Goal: Information Seeking & Learning: Learn about a topic

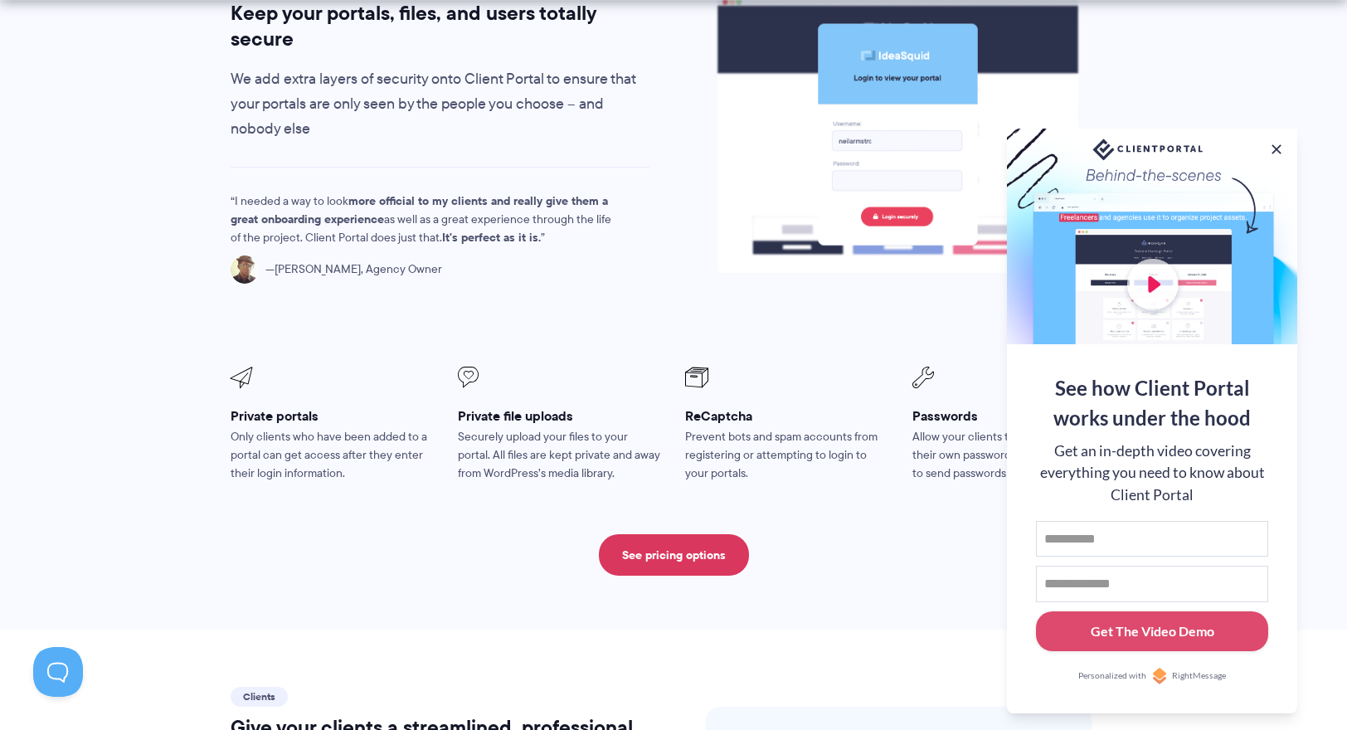
scroll to position [2860, 0]
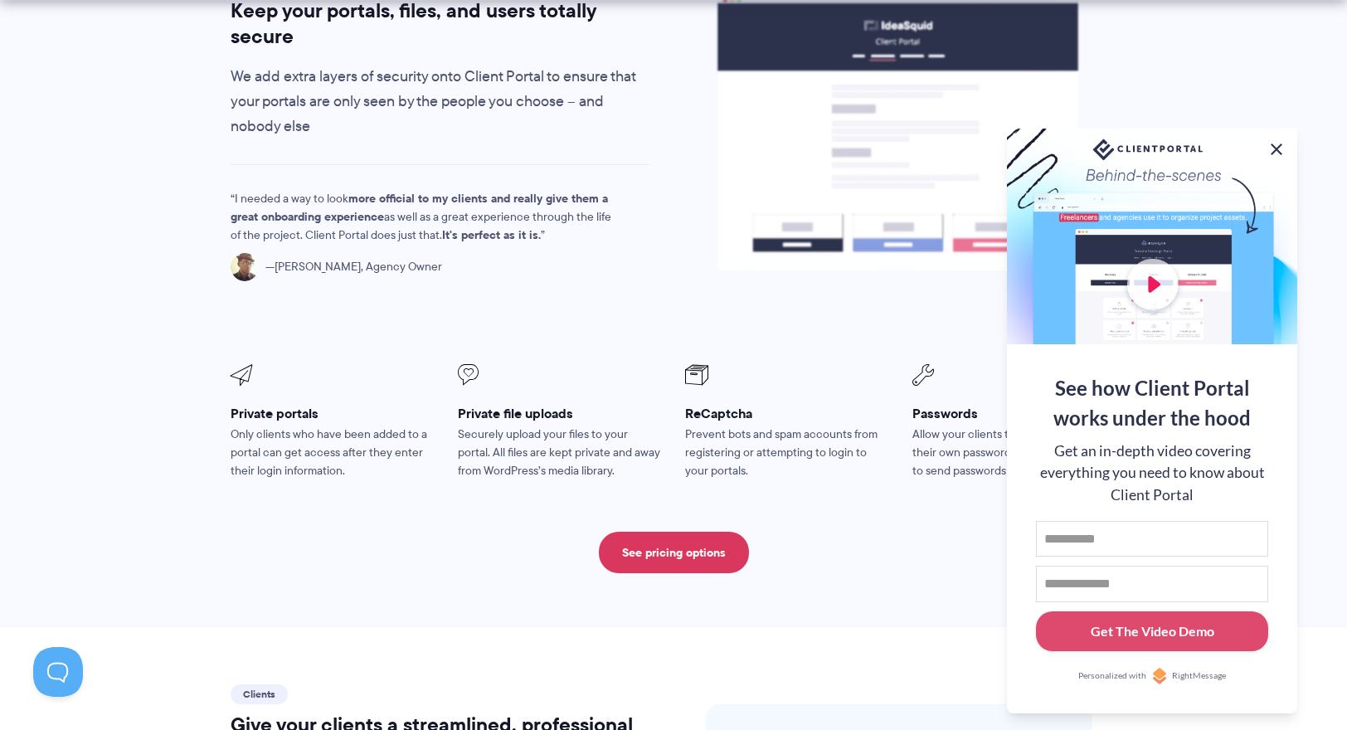
click at [1277, 145] on button at bounding box center [1277, 149] width 20 height 20
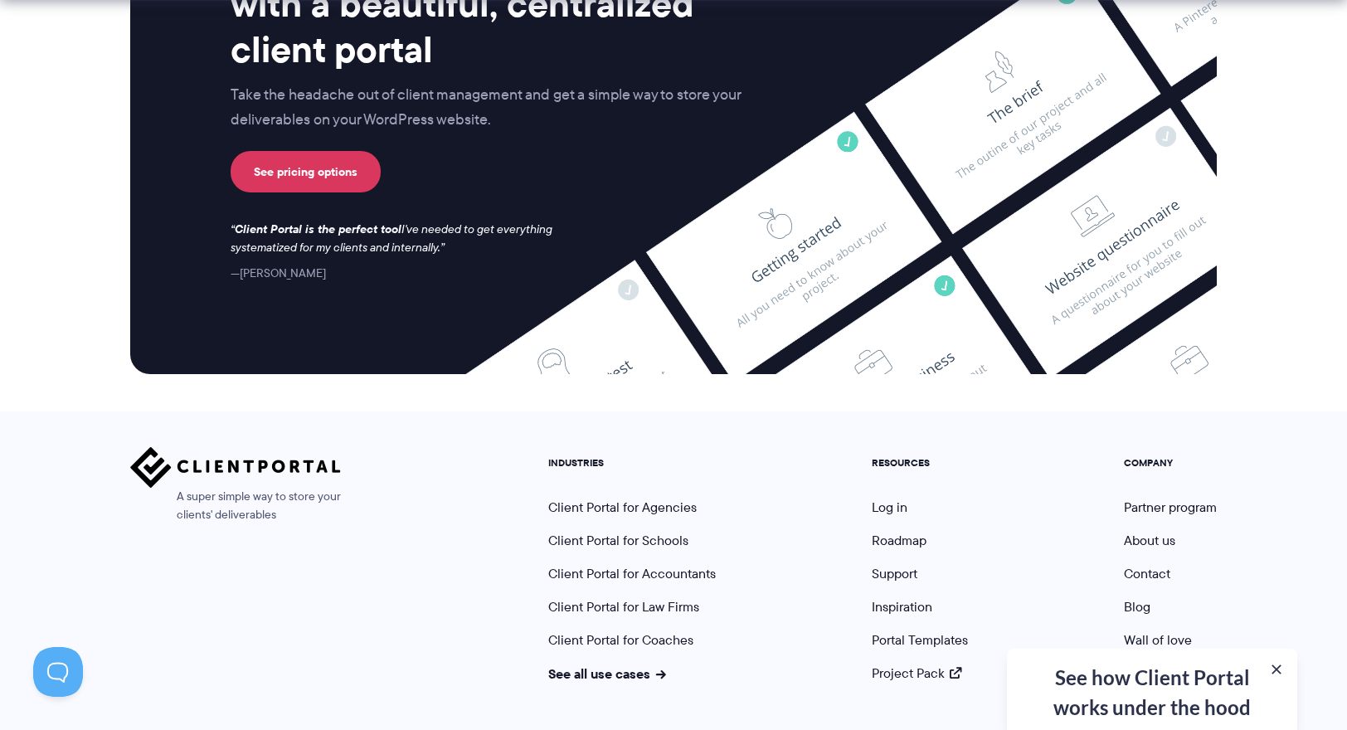
scroll to position [4390, 0]
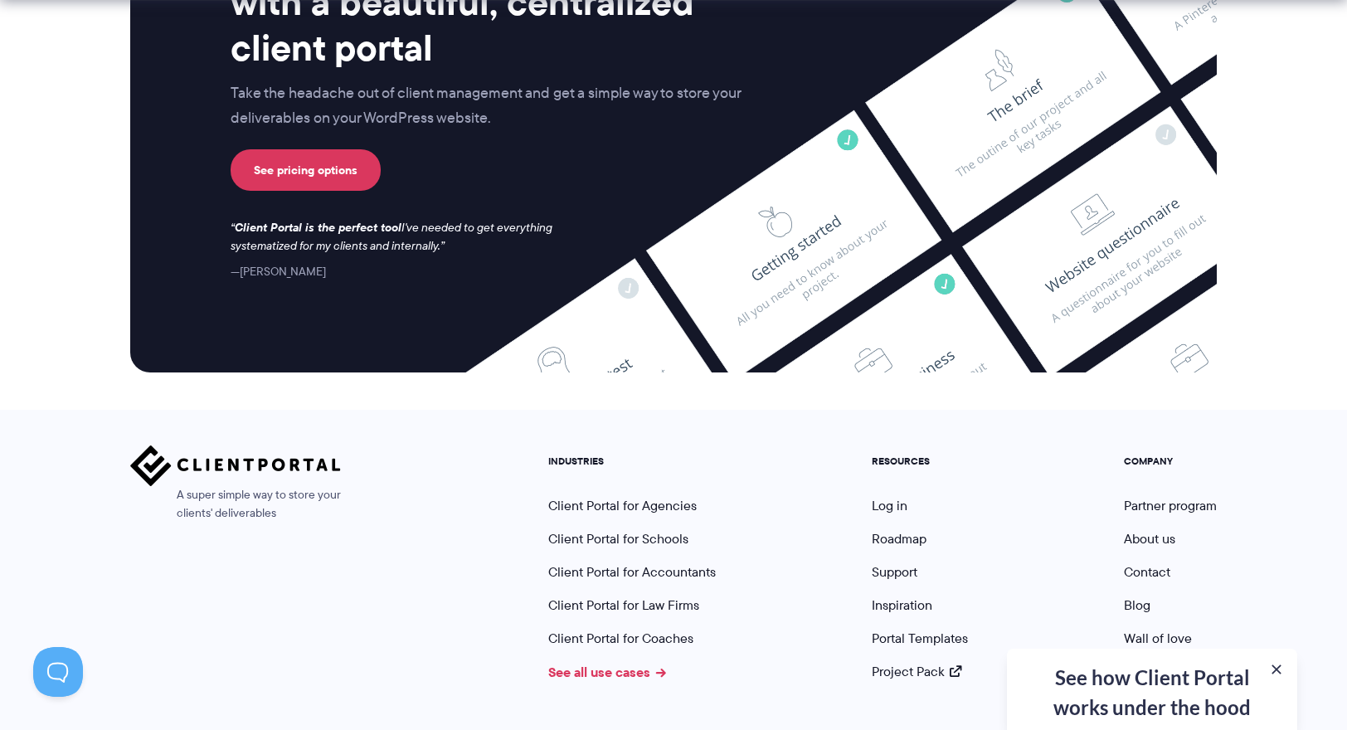
click at [636, 662] on link "See all use cases" at bounding box center [607, 672] width 118 height 20
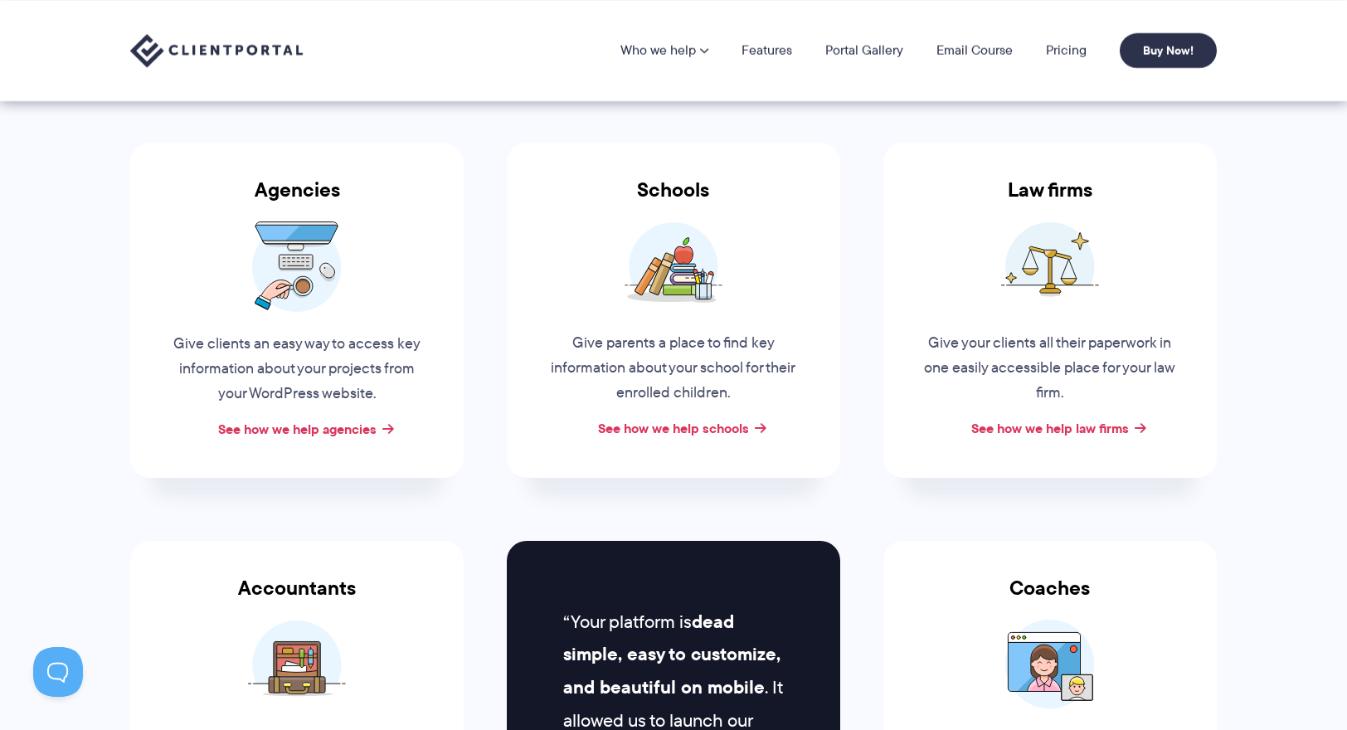
scroll to position [200, 0]
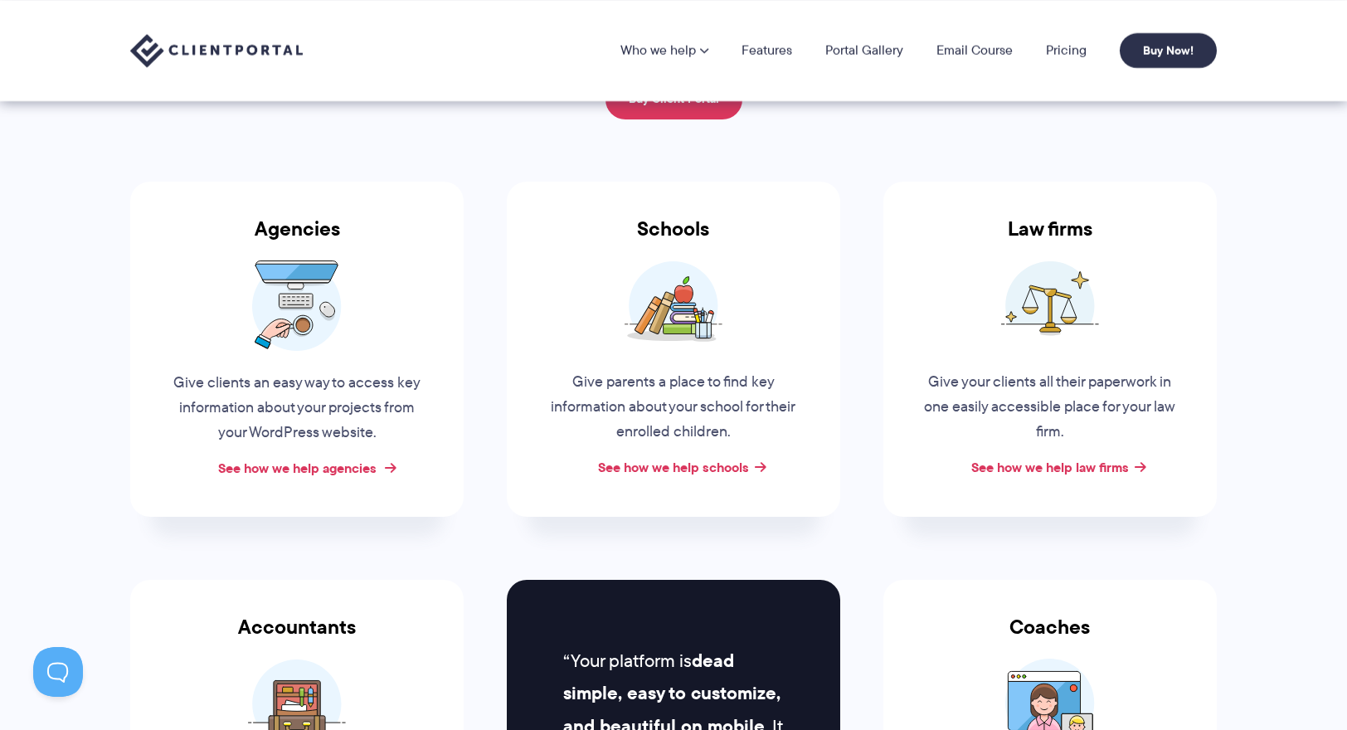
click at [337, 463] on link "See how we help agencies" at bounding box center [297, 468] width 158 height 20
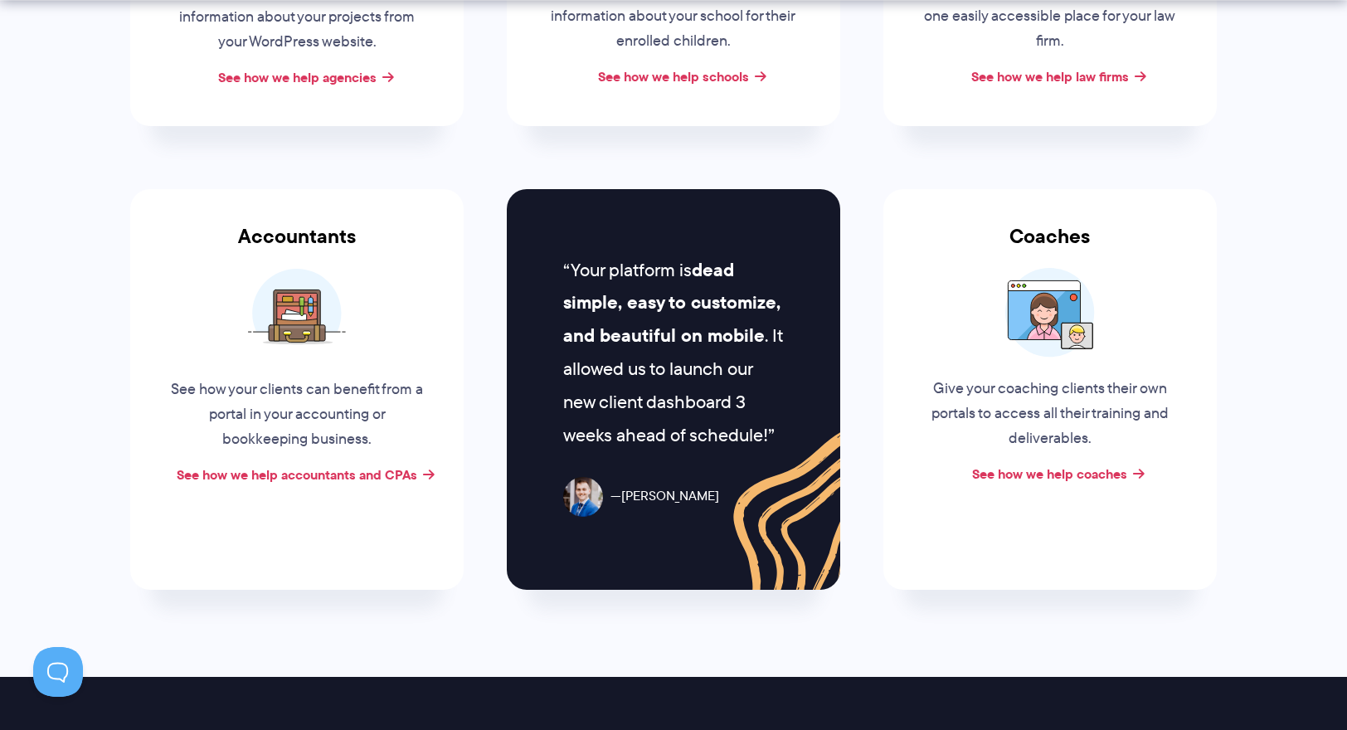
scroll to position [627, 0]
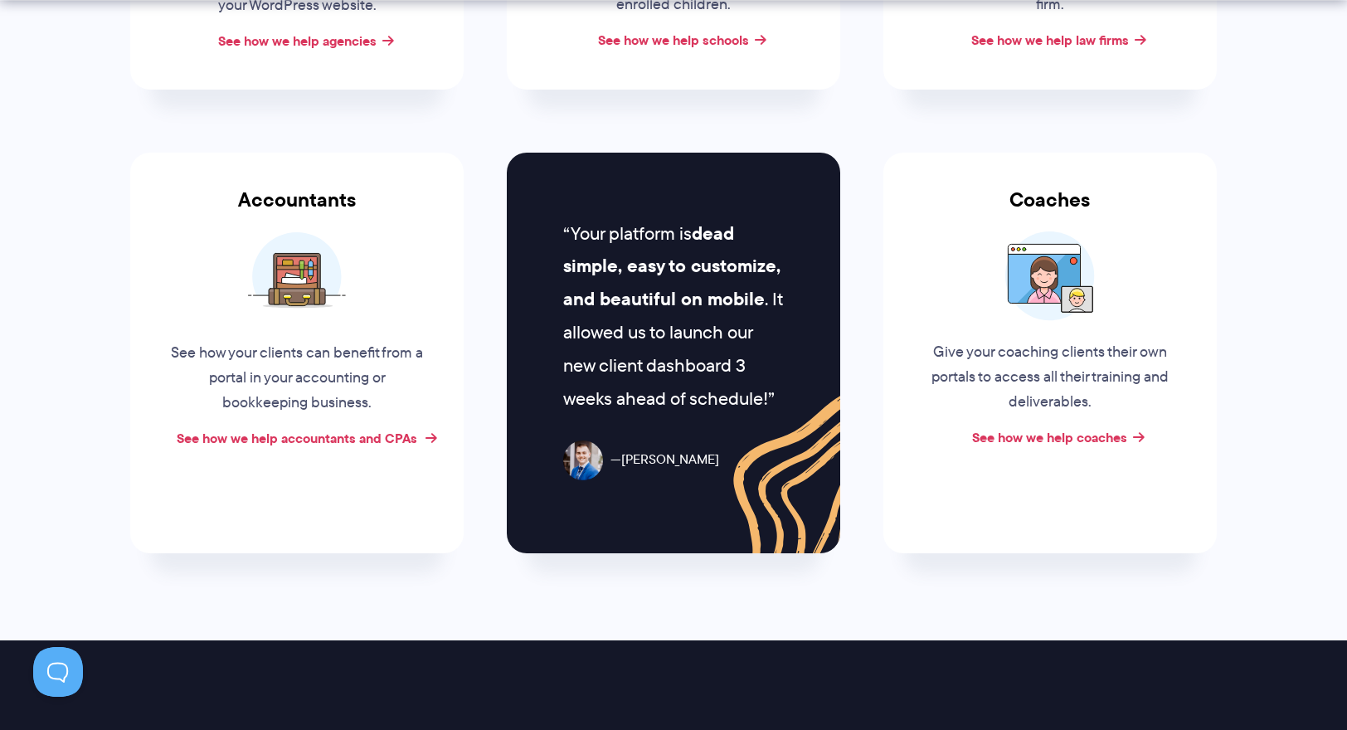
click at [331, 440] on link "See how we help accountants and CPAs" at bounding box center [297, 438] width 241 height 20
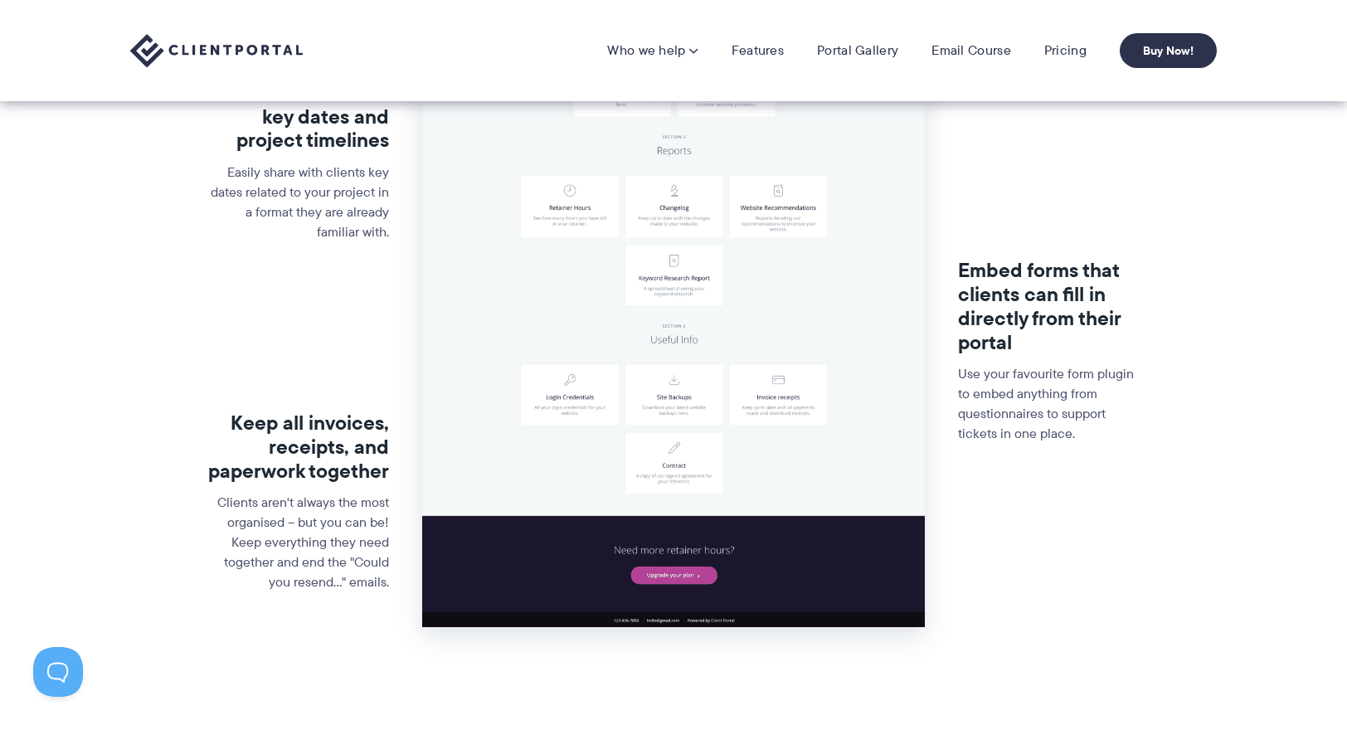
scroll to position [434, 0]
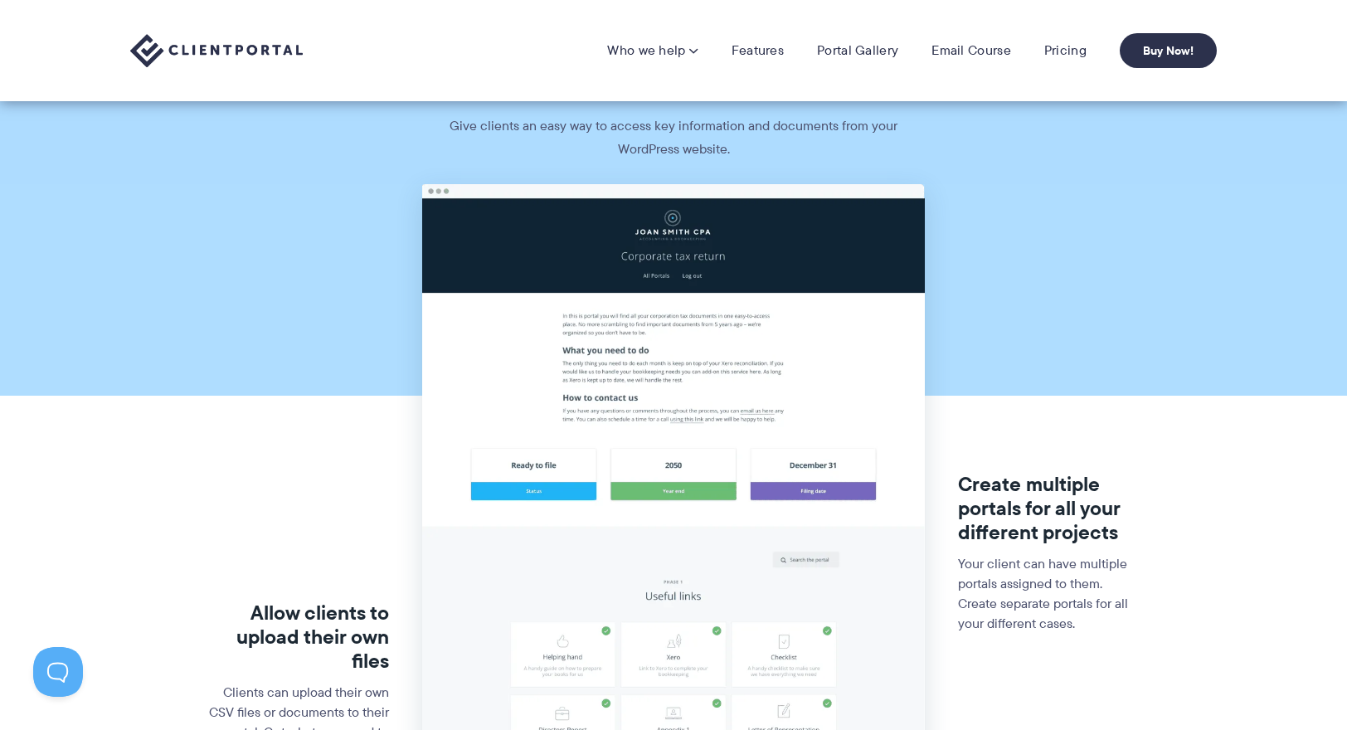
scroll to position [12, 0]
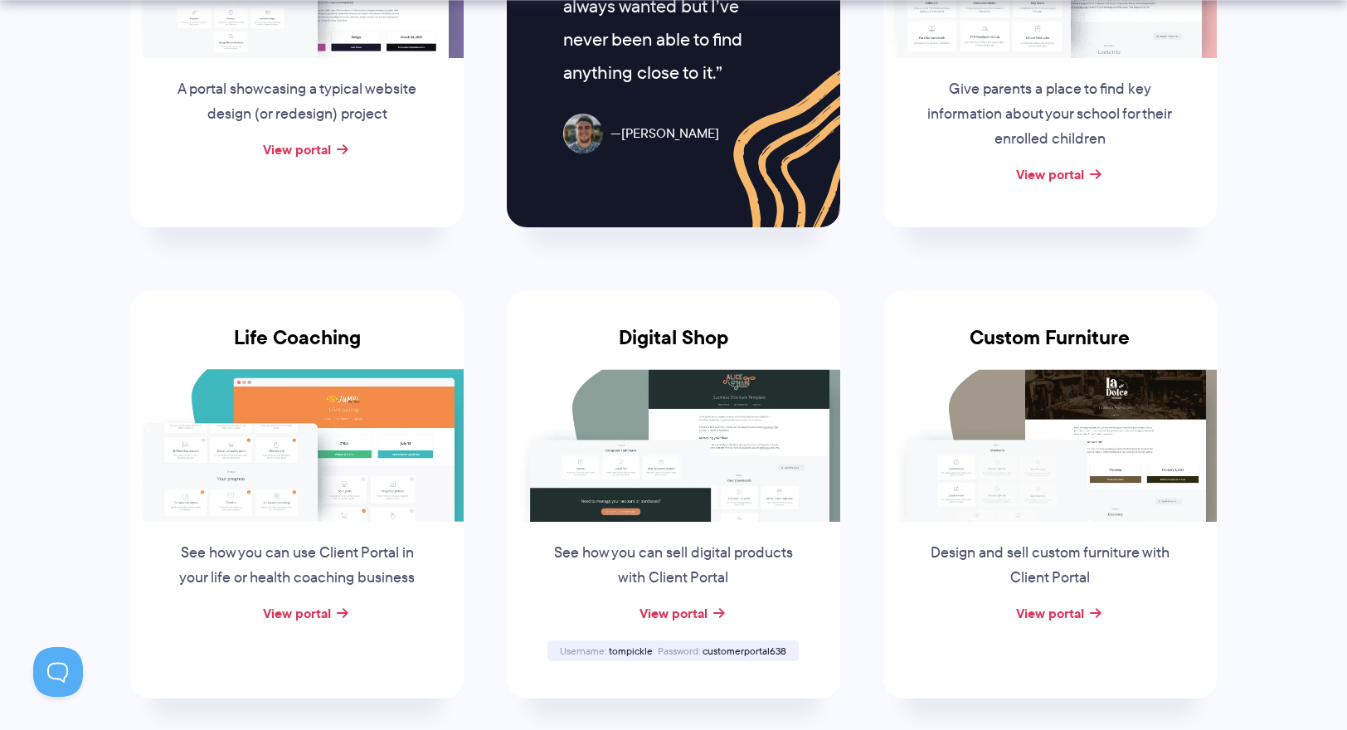
scroll to position [1042, 0]
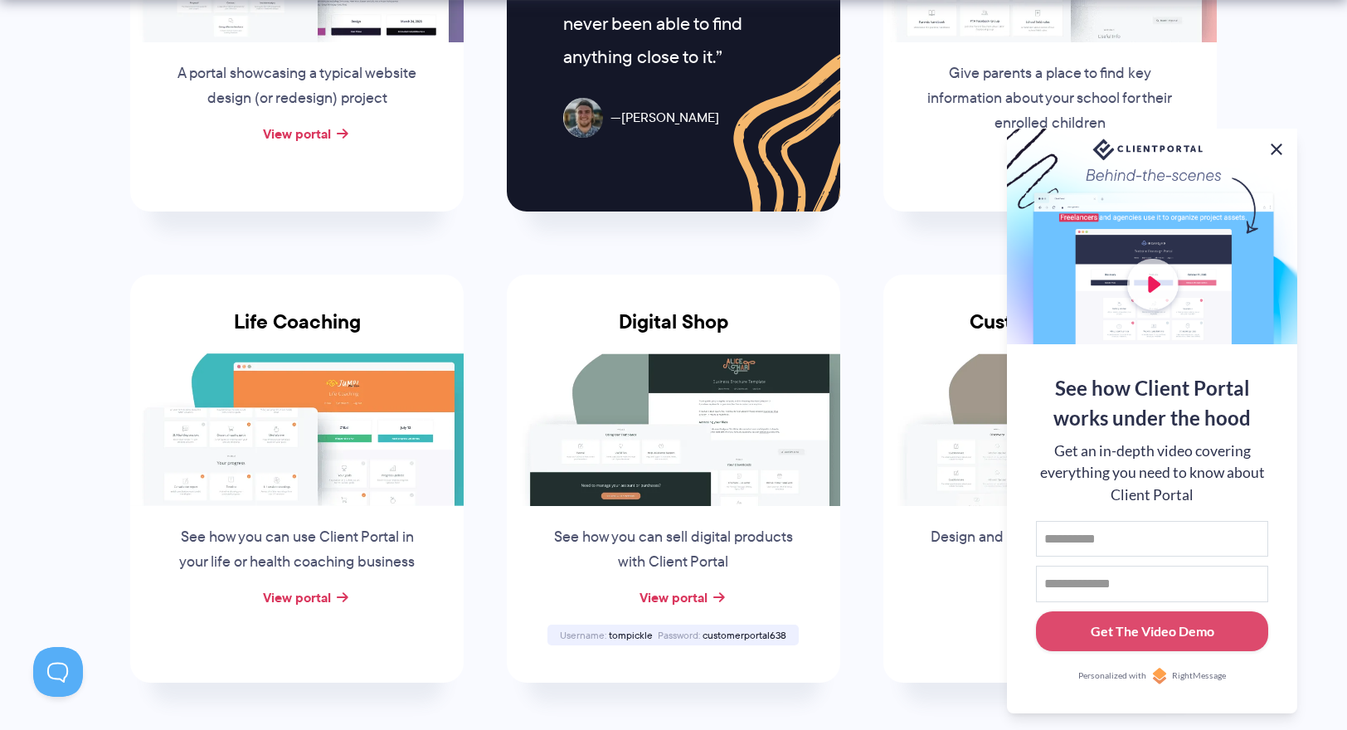
click at [1283, 141] on button at bounding box center [1277, 149] width 20 height 20
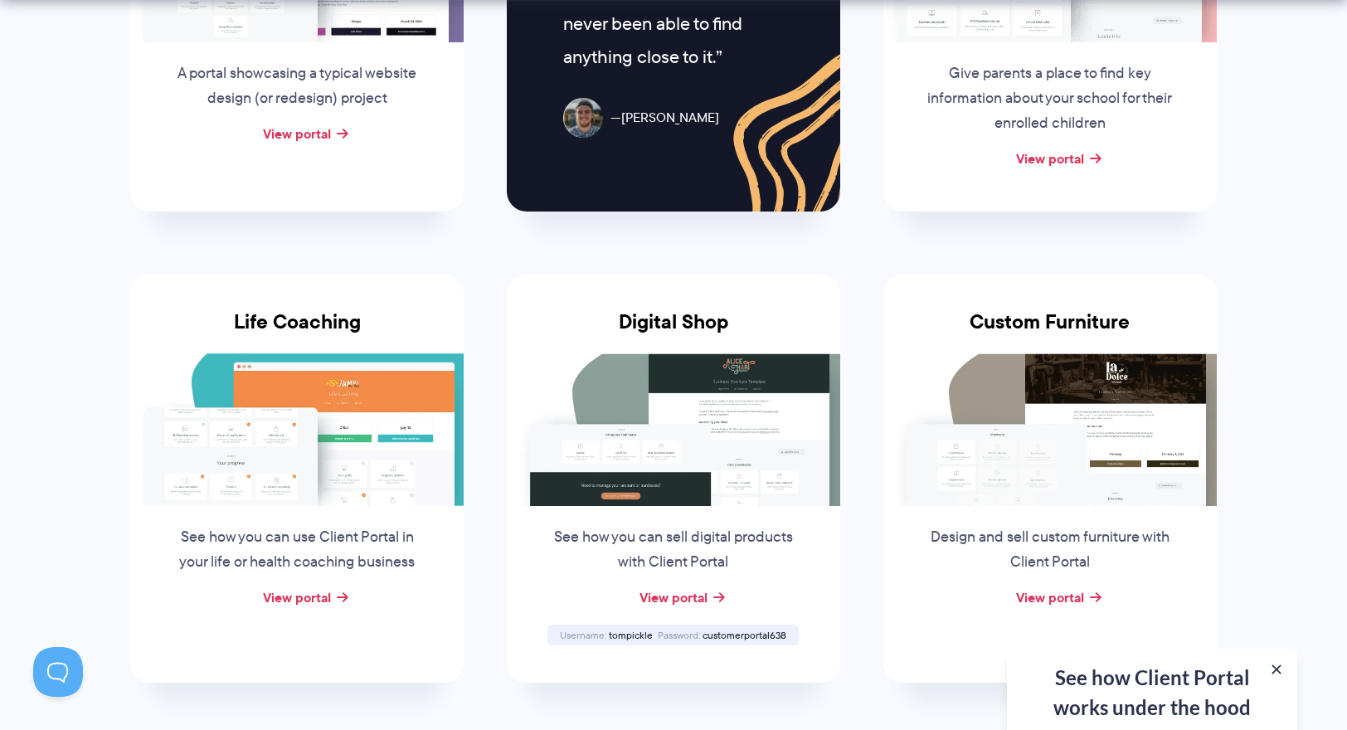
click at [681, 513] on div "See how you can sell digital products with Client Portal" at bounding box center [673, 546] width 285 height 80
click at [674, 595] on link "View portal" at bounding box center [674, 597] width 68 height 20
click at [299, 599] on link "View portal" at bounding box center [297, 597] width 68 height 20
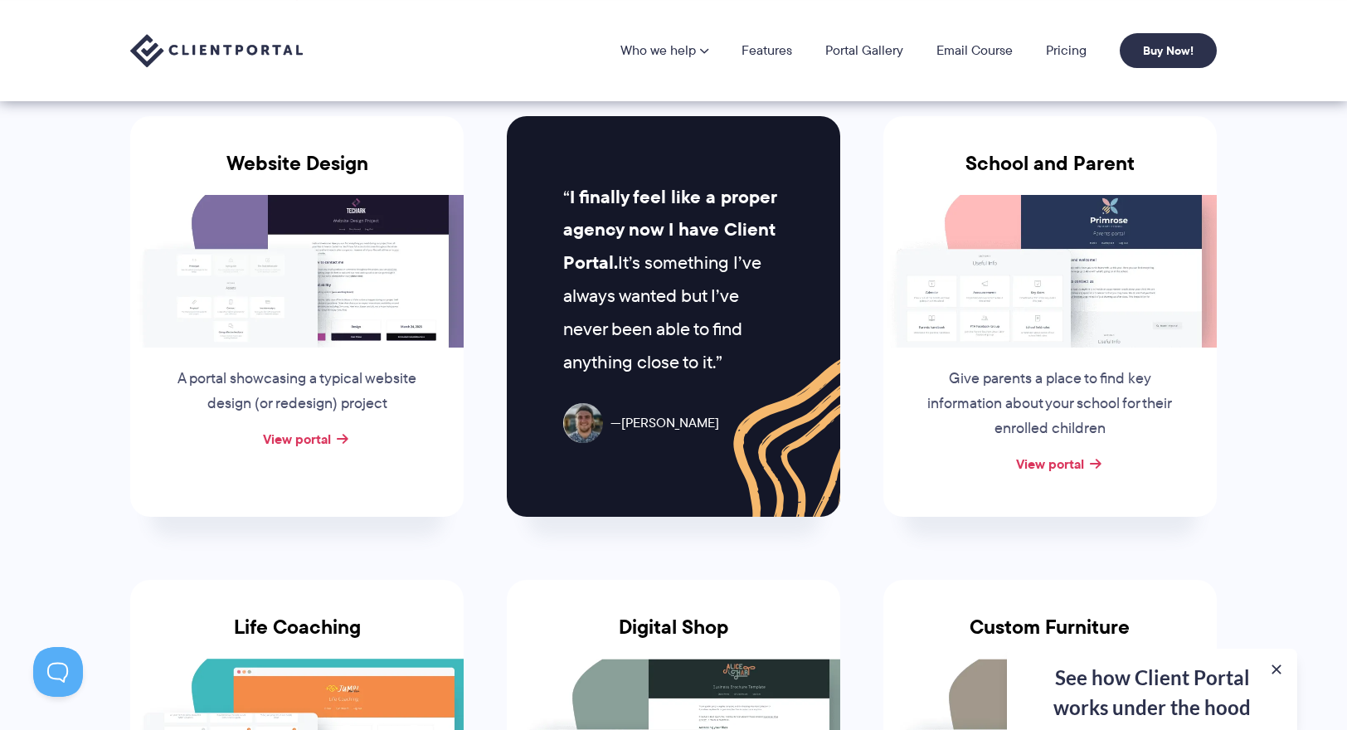
scroll to position [713, 0]
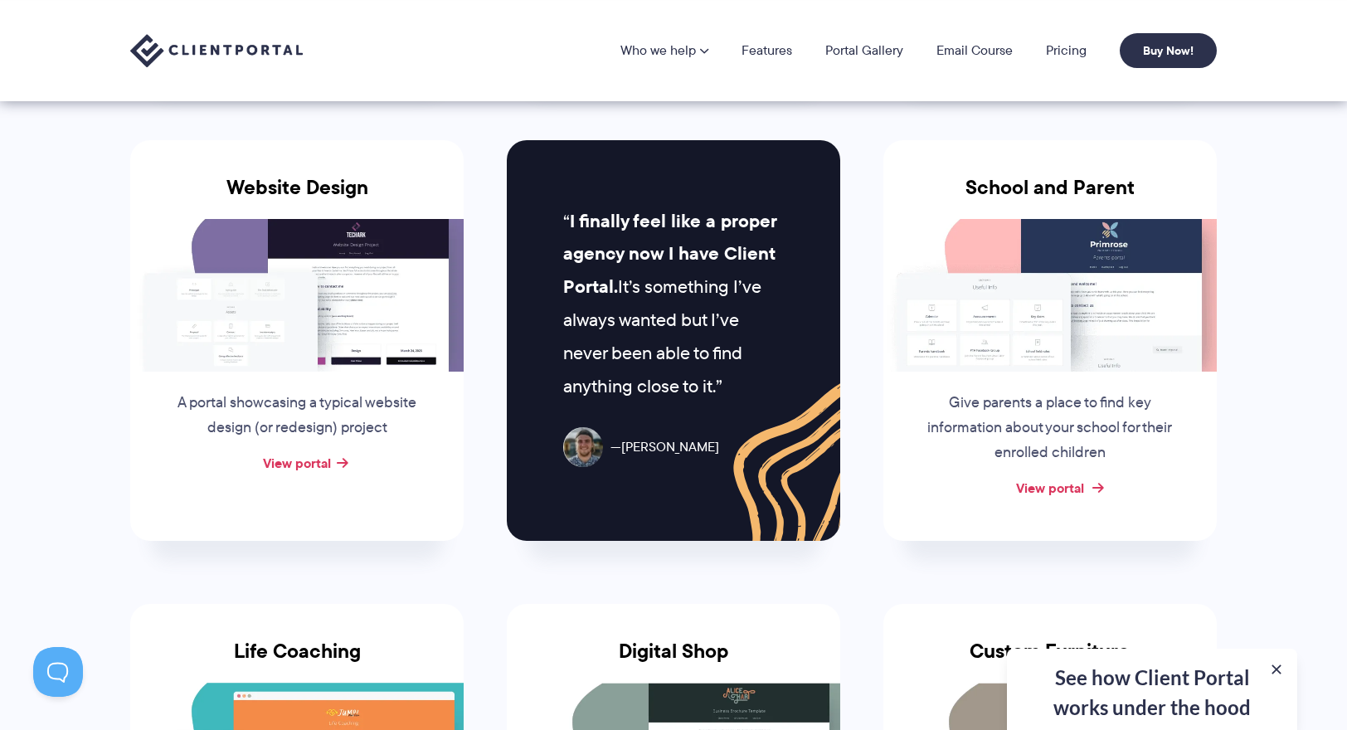
click at [1063, 489] on link "View portal" at bounding box center [1050, 488] width 68 height 20
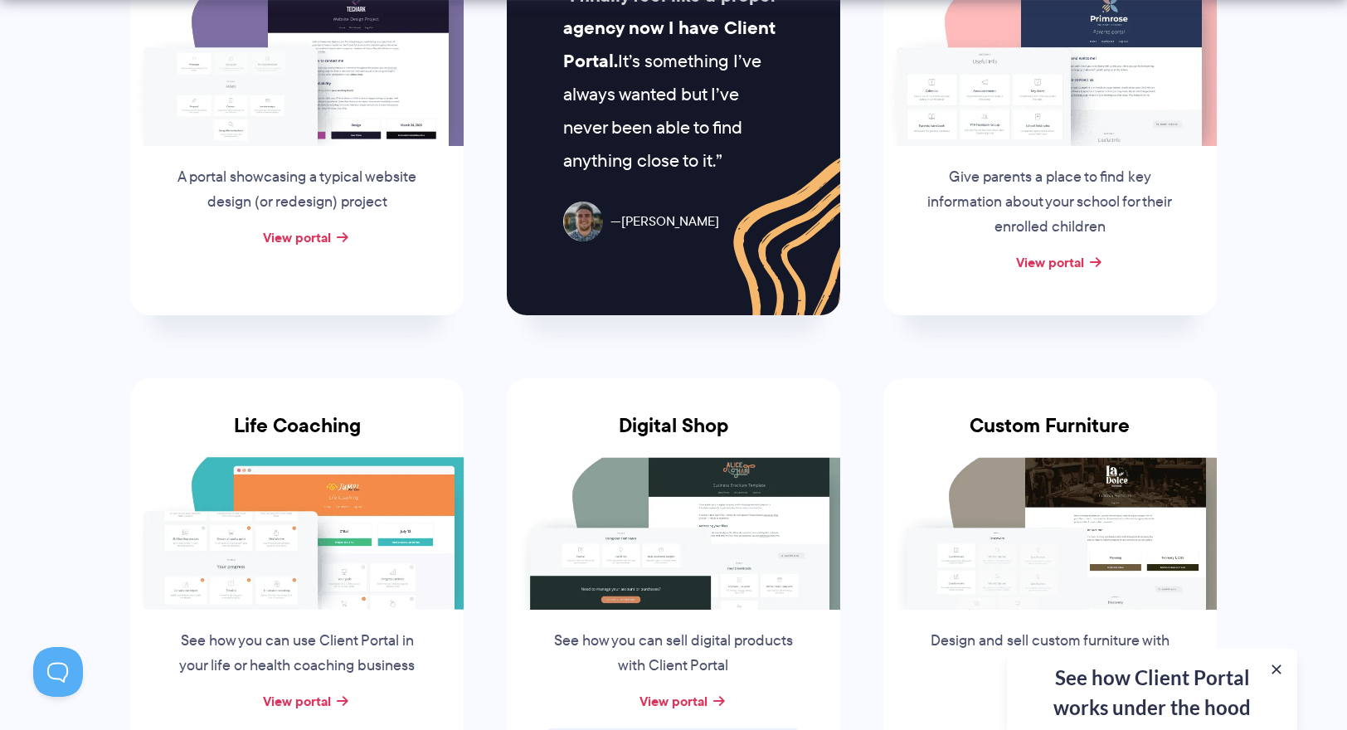
scroll to position [943, 0]
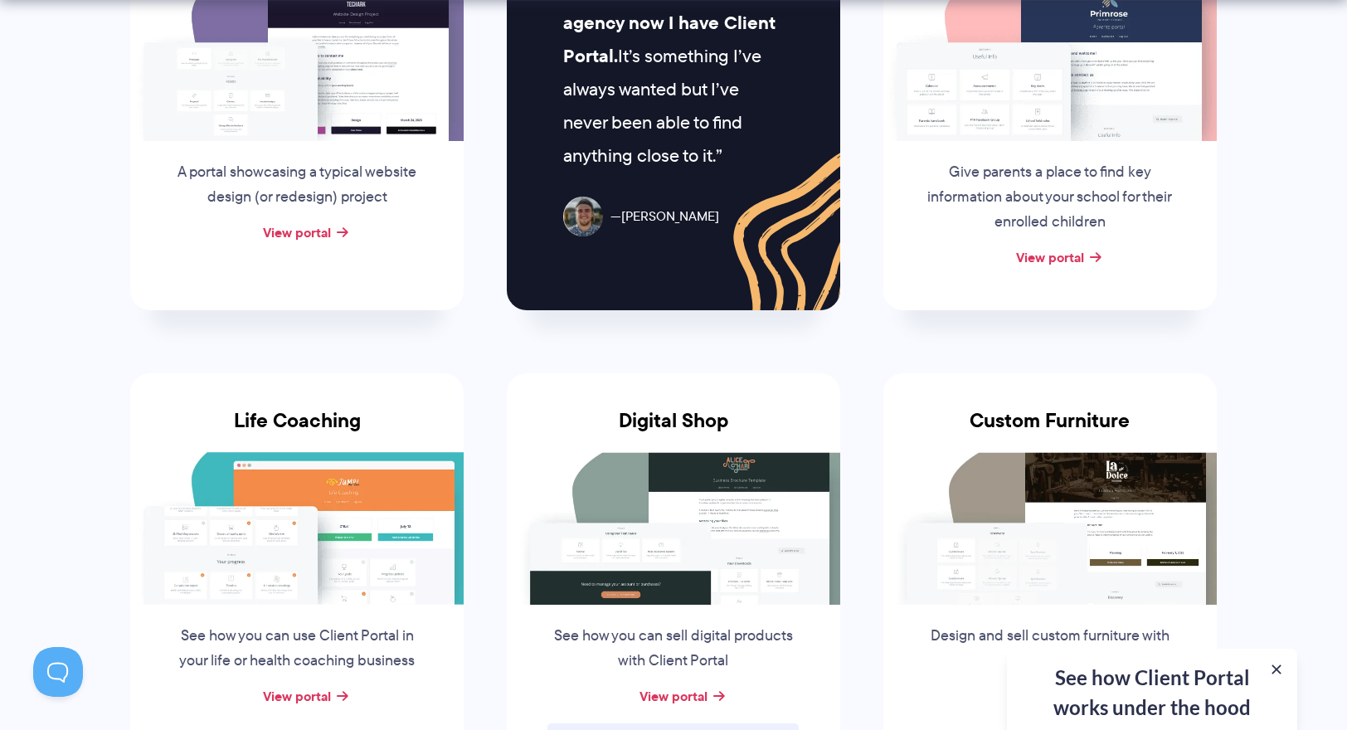
click at [997, 510] on img at bounding box center [1049, 528] width 333 height 153
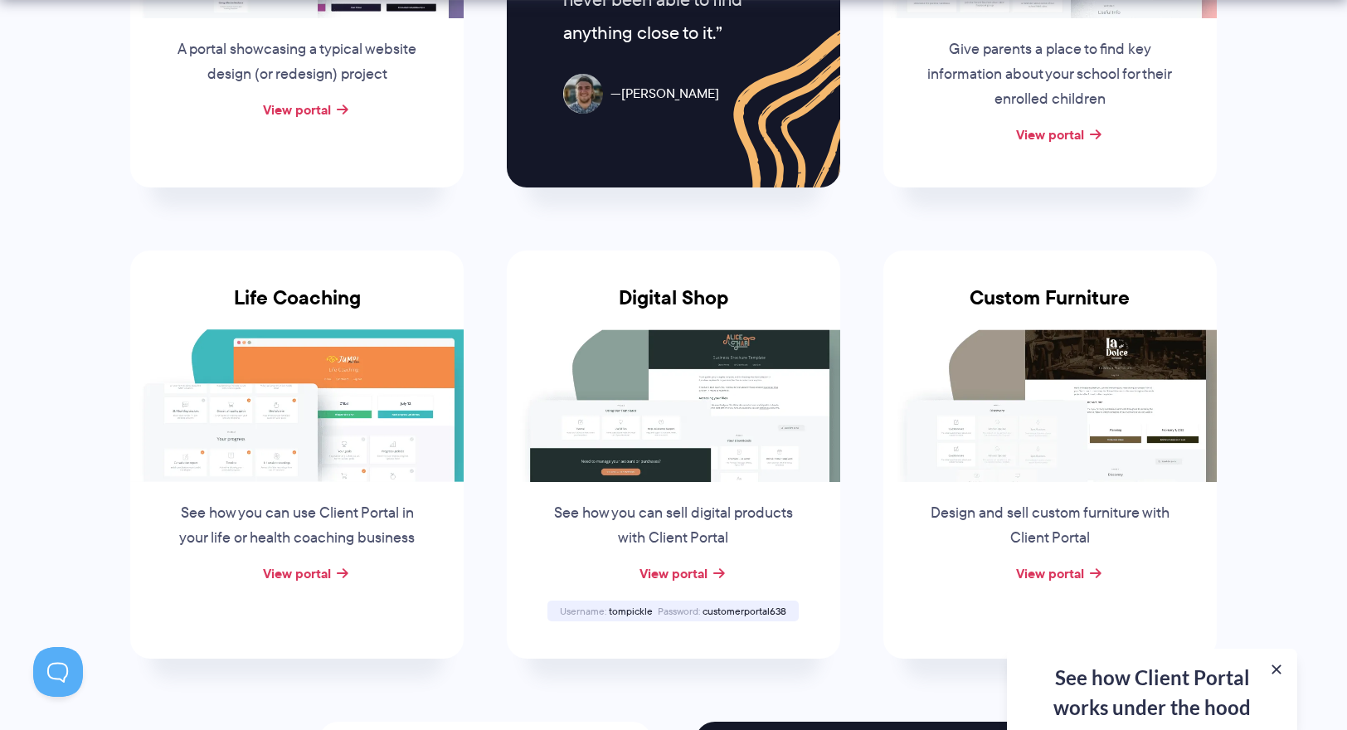
scroll to position [1112, 0]
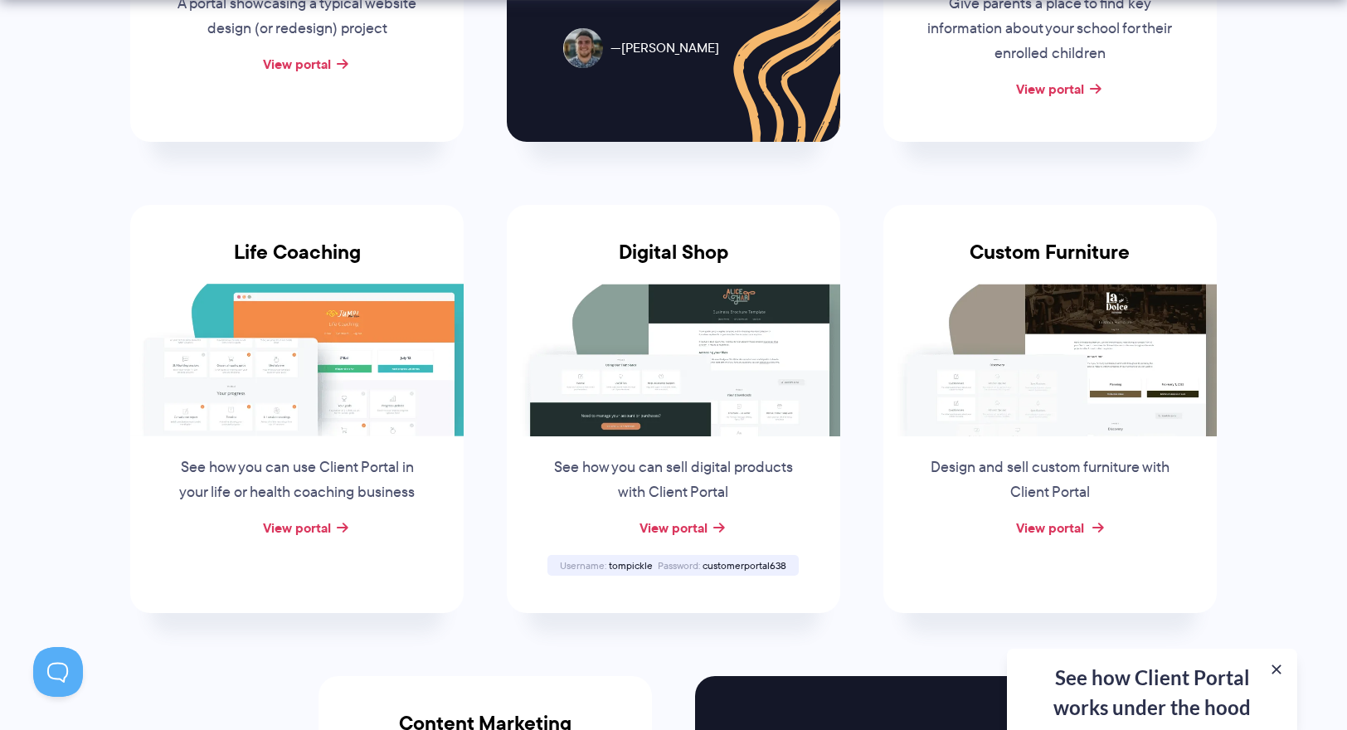
click at [1049, 527] on link "View portal" at bounding box center [1050, 528] width 68 height 20
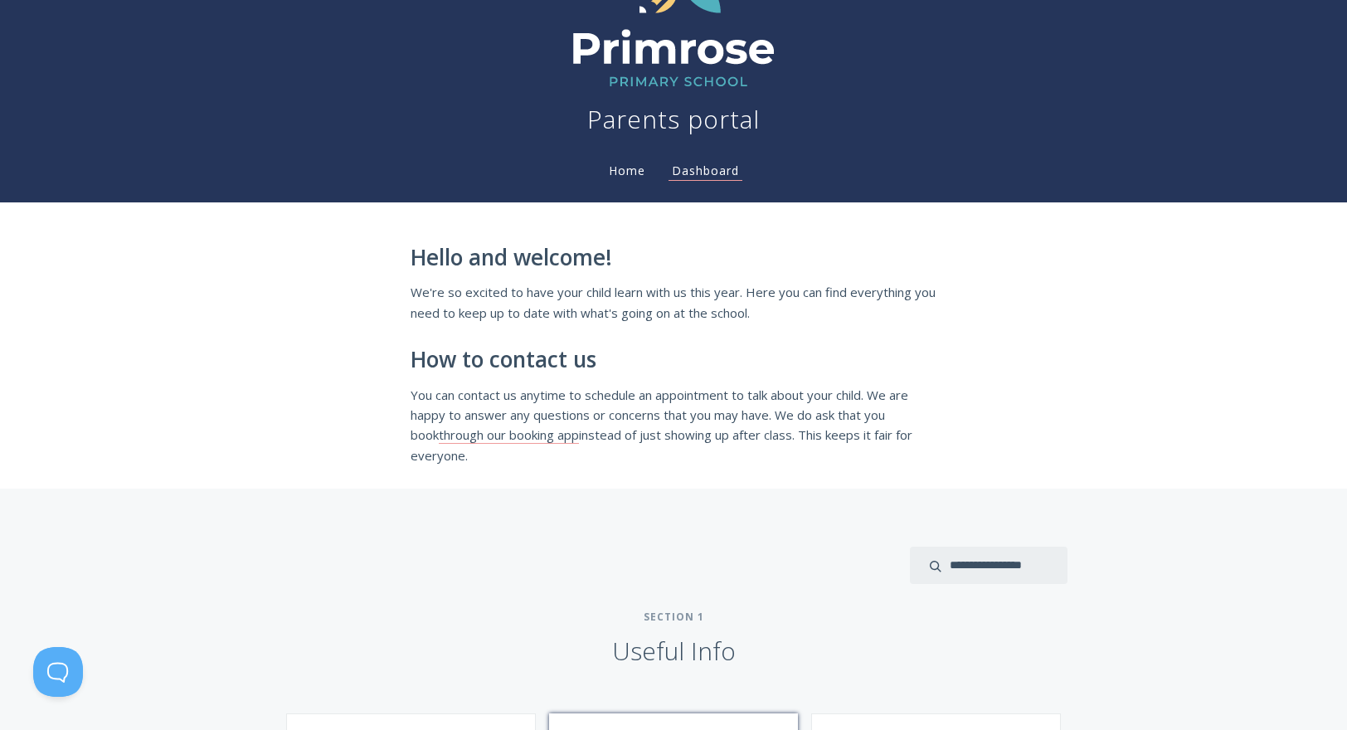
scroll to position [64, 0]
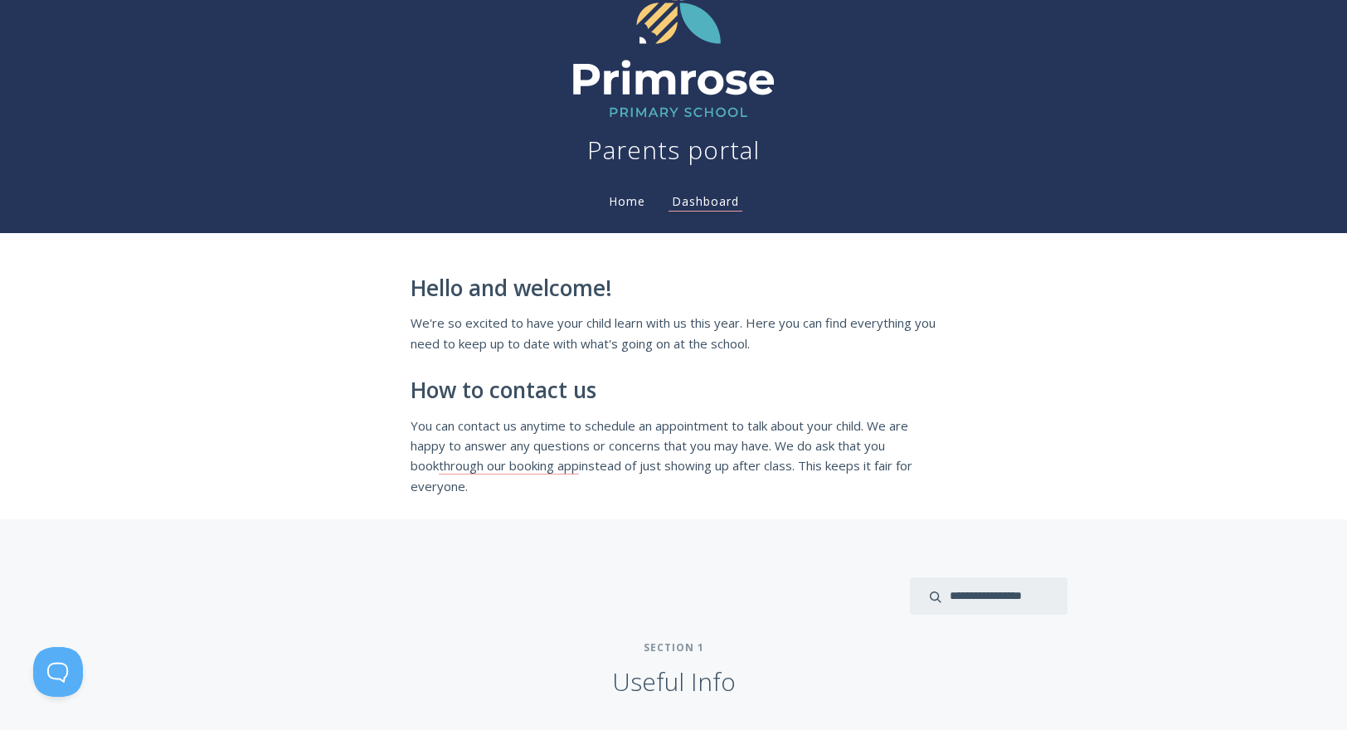
click at [627, 205] on link "Home" at bounding box center [627, 201] width 43 height 16
